Goal: Information Seeking & Learning: Learn about a topic

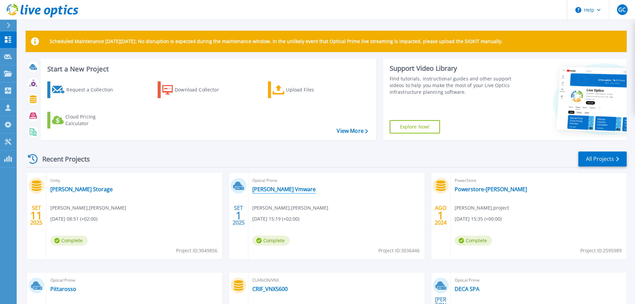
click at [274, 190] on link "[PERSON_NAME] Vmware" at bounding box center [283, 189] width 63 height 7
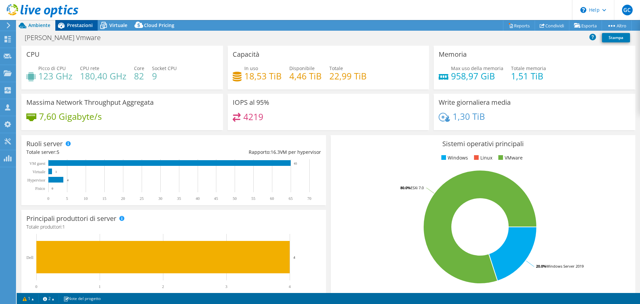
click at [80, 24] on span "Prestazioni" at bounding box center [80, 25] width 26 height 6
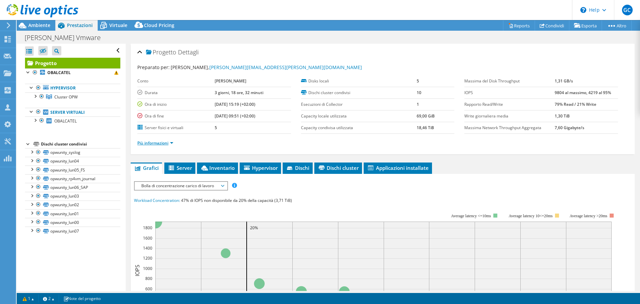
click at [172, 143] on link "Più informazioni" at bounding box center [155, 143] width 36 height 6
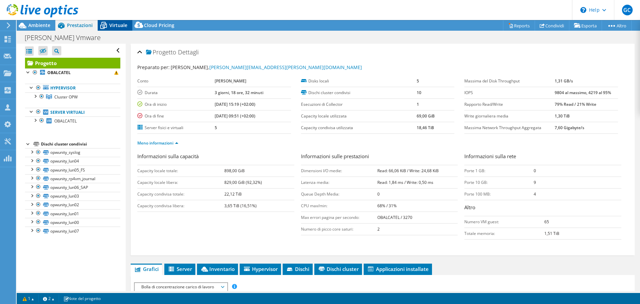
click at [114, 25] on span "Virtuale" at bounding box center [118, 25] width 18 height 6
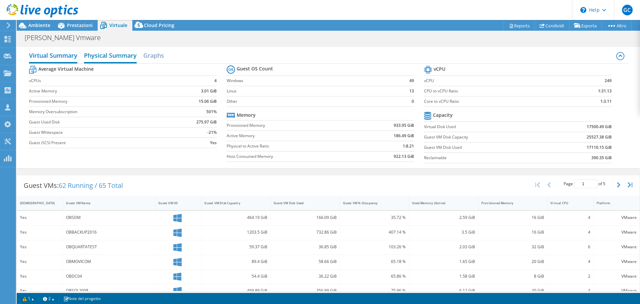
click at [111, 57] on h2 "Physical Summary" at bounding box center [110, 56] width 53 height 15
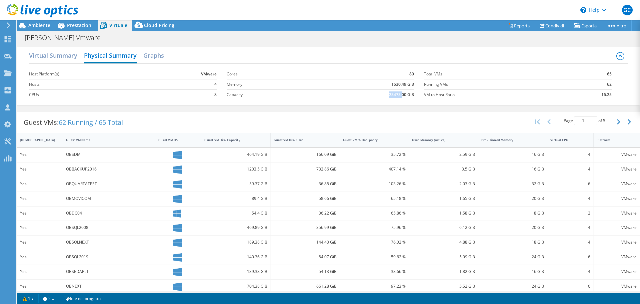
drag, startPoint x: 387, startPoint y: 94, endPoint x: 399, endPoint y: 96, distance: 12.2
click at [399, 96] on b "23473.00 GiB" at bounding box center [401, 94] width 25 height 7
